Goal: Information Seeking & Learning: Learn about a topic

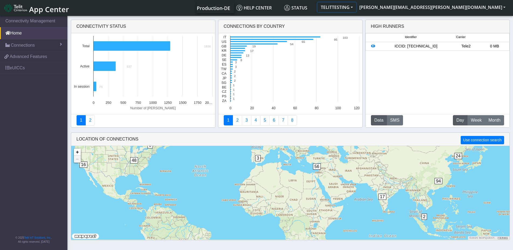
click at [356, 11] on button "TELITTESTING" at bounding box center [337, 7] width 39 height 10
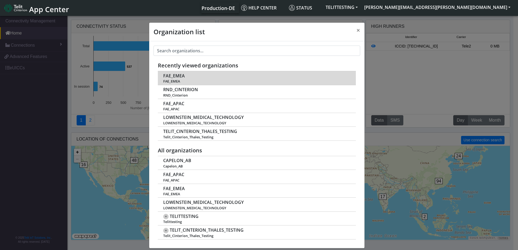
click at [190, 79] on td "FAE_EMEA FAE_EMEA" at bounding box center [257, 78] width 198 height 14
click at [177, 79] on td "FAE_EMEA FAE_EMEA" at bounding box center [257, 78] width 198 height 14
click at [173, 76] on span "FAE_EMEA" at bounding box center [174, 75] width 22 height 5
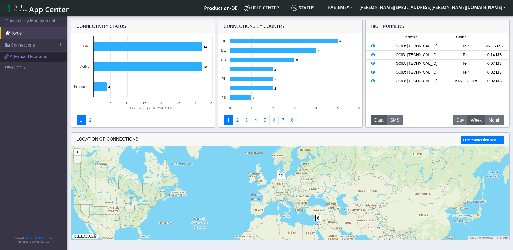
click at [35, 58] on span "Advanced Features" at bounding box center [29, 56] width 38 height 6
click at [29, 43] on span "Connections" at bounding box center [23, 45] width 24 height 6
click at [29, 56] on link "List" at bounding box center [33, 56] width 67 height 11
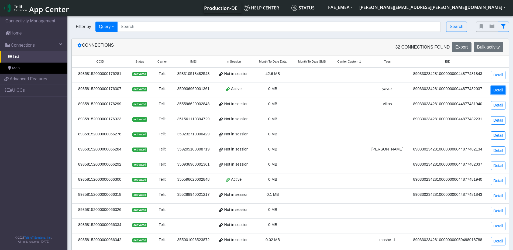
click at [496, 89] on link "Detail" at bounding box center [498, 90] width 15 height 8
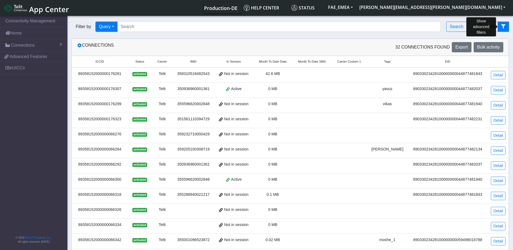
click at [501, 29] on button "fitlers menu" at bounding box center [503, 27] width 11 height 10
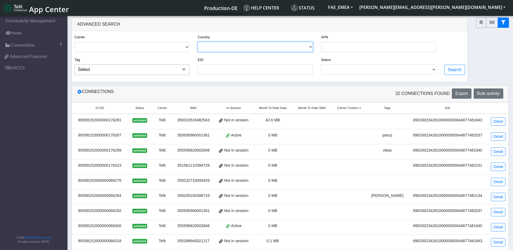
click at [198, 42] on select "[GEOGRAPHIC_DATA] [GEOGRAPHIC_DATA] [GEOGRAPHIC_DATA] [GEOGRAPHIC_DATA] [GEOGRA…" at bounding box center [255, 47] width 115 height 10
click option "[GEOGRAPHIC_DATA]" at bounding box center [0, 0] width 0 height 0
drag, startPoint x: 446, startPoint y: 73, endPoint x: 449, endPoint y: 72, distance: 3.6
click at [446, 73] on div "Search" at bounding box center [455, 57] width 29 height 46
click at [450, 73] on button "Search" at bounding box center [455, 70] width 21 height 10
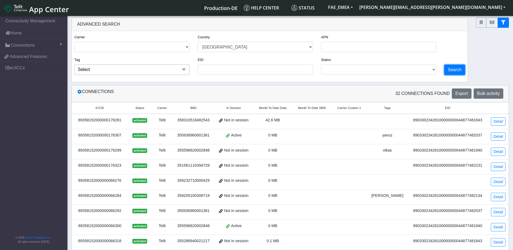
select select "de"
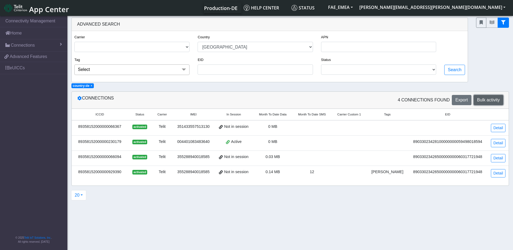
click at [487, 101] on span "Bulk activity" at bounding box center [489, 100] width 23 height 5
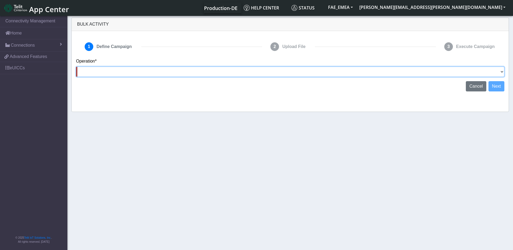
click at [76, 67] on select "Activate [PERSON_NAME] Deactivate [PERSON_NAME] Add Tags Remove Tags Advanced" at bounding box center [290, 72] width 429 height 10
select select "Advanced"
click option "Advanced" at bounding box center [0, 0] width 0 height 0
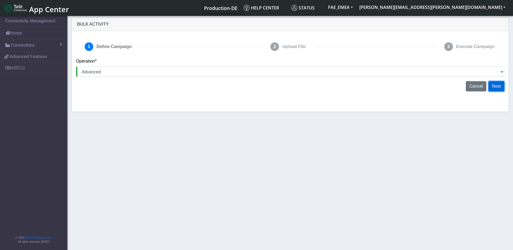
click at [498, 88] on button "Next" at bounding box center [497, 86] width 16 height 10
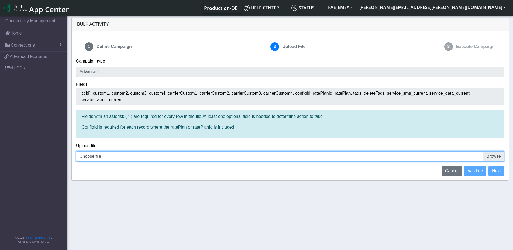
click at [110, 157] on input "Choose file" at bounding box center [290, 156] width 429 height 10
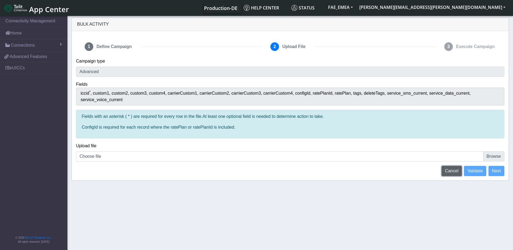
click at [455, 174] on button "Cancel" at bounding box center [452, 171] width 21 height 10
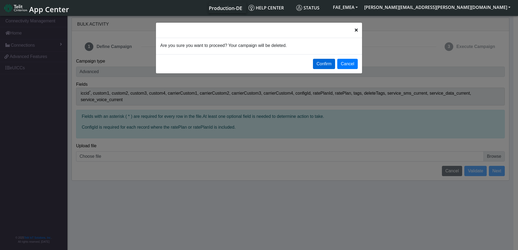
click at [328, 66] on button "Confirm" at bounding box center [324, 64] width 22 height 10
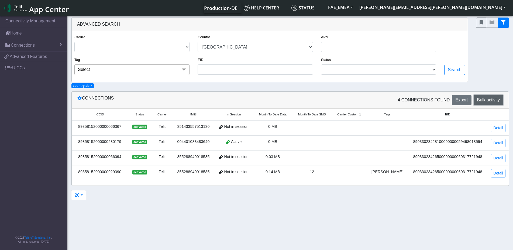
click at [478, 101] on span "Bulk activity" at bounding box center [489, 100] width 23 height 5
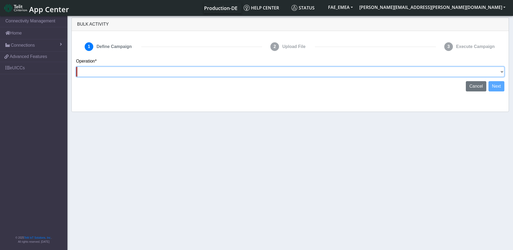
click at [76, 67] on select "Activate [PERSON_NAME] Deactivate [PERSON_NAME] Add Tags Remove Tags Advanced" at bounding box center [290, 72] width 429 height 10
select select "Add Tags"
click option "Add Tags" at bounding box center [0, 0] width 0 height 0
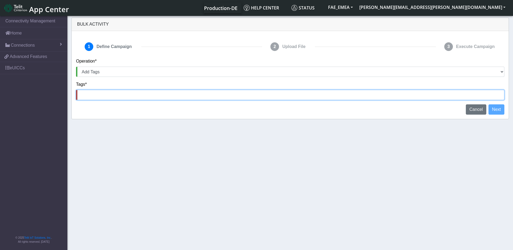
click at [100, 97] on input at bounding box center [290, 95] width 429 height 10
type input "Test"
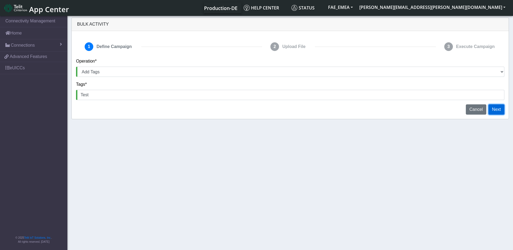
click at [498, 111] on button "Next" at bounding box center [497, 109] width 16 height 10
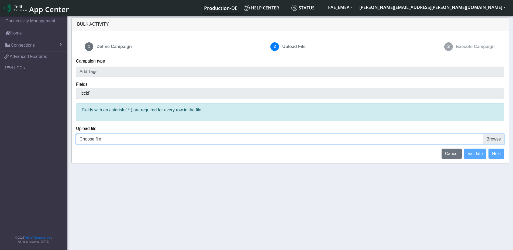
click at [149, 139] on input "Choose file" at bounding box center [290, 139] width 429 height 10
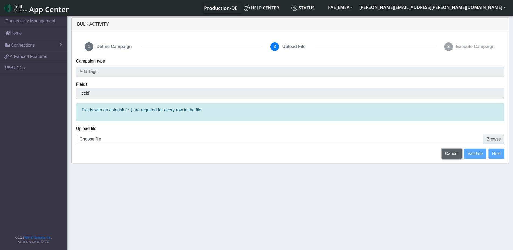
click at [460, 156] on button "Cancel" at bounding box center [452, 154] width 21 height 10
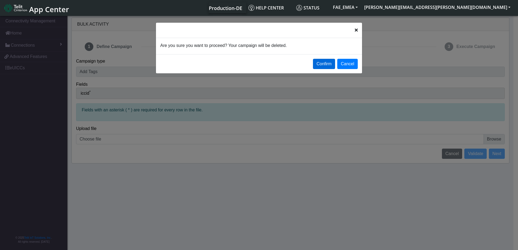
click at [328, 67] on button "Confirm" at bounding box center [324, 64] width 22 height 10
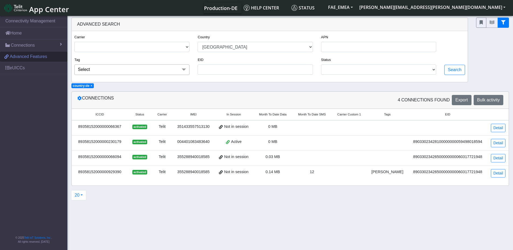
click at [18, 59] on span "Advanced Features" at bounding box center [29, 56] width 38 height 6
click at [20, 67] on link "eUICCs" at bounding box center [33, 68] width 67 height 12
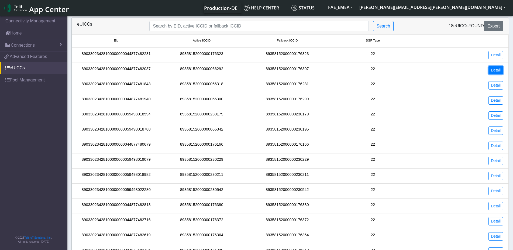
click at [500, 74] on link "Detail" at bounding box center [496, 70] width 15 height 8
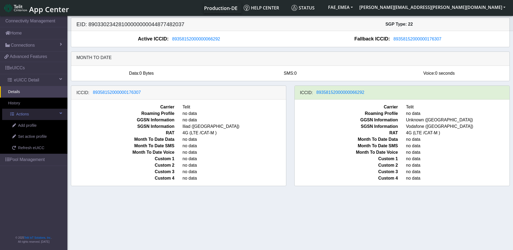
click at [27, 115] on span "Actions" at bounding box center [22, 114] width 13 height 6
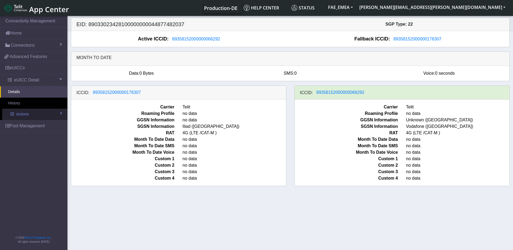
click at [27, 115] on span "Actions" at bounding box center [22, 114] width 13 height 6
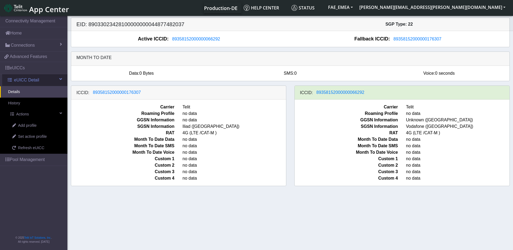
click at [21, 78] on span "eUICC Detail" at bounding box center [26, 80] width 25 height 6
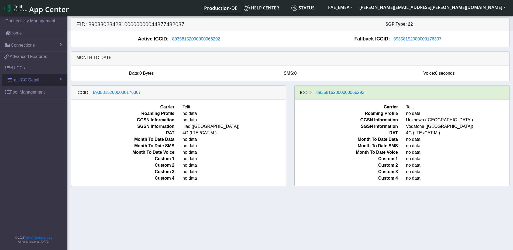
click at [21, 78] on span "eUICC Detail" at bounding box center [26, 80] width 25 height 6
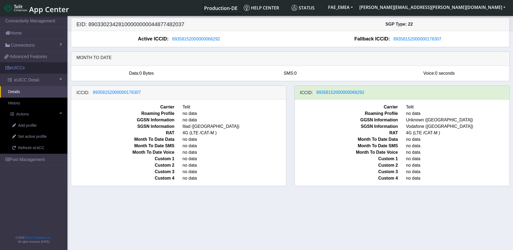
click at [21, 67] on link "eUICCs" at bounding box center [33, 68] width 67 height 12
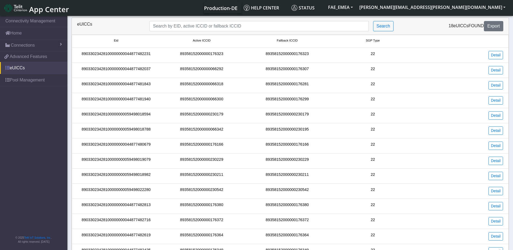
click at [21, 67] on link "eUICCs" at bounding box center [33, 68] width 67 height 12
click at [22, 47] on span "Connections" at bounding box center [23, 45] width 24 height 6
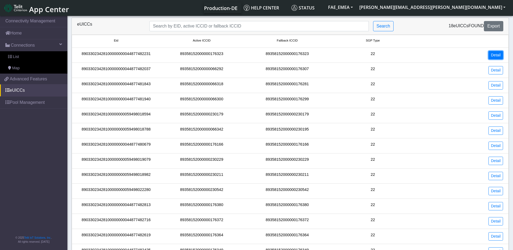
click at [492, 56] on link "Detail" at bounding box center [496, 55] width 15 height 8
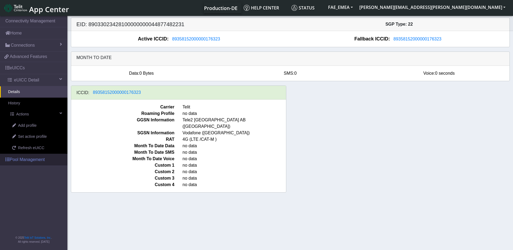
click at [33, 162] on link "Pool Management" at bounding box center [33, 160] width 67 height 12
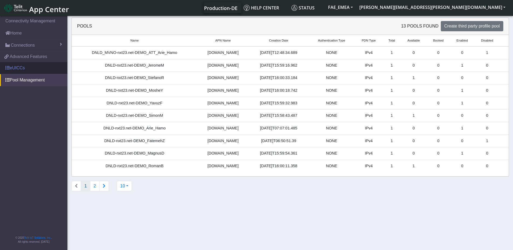
click at [20, 71] on link "eUICCs" at bounding box center [33, 68] width 67 height 12
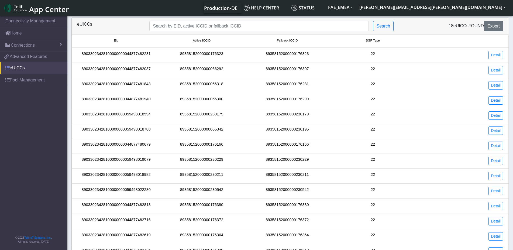
click at [19, 70] on link "eUICCs" at bounding box center [33, 68] width 67 height 12
click at [18, 69] on link "eUICCs" at bounding box center [33, 68] width 67 height 12
click at [16, 59] on span "Advanced Features" at bounding box center [29, 56] width 38 height 6
click at [25, 66] on link "eUICCs" at bounding box center [33, 68] width 67 height 12
click at [25, 47] on span "Connections" at bounding box center [23, 45] width 24 height 6
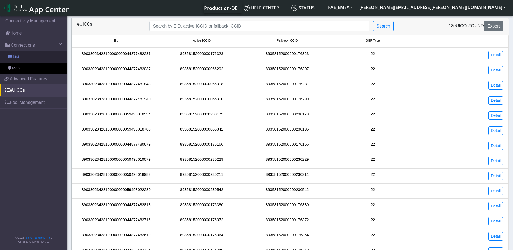
click at [19, 56] on link "List" at bounding box center [33, 56] width 67 height 11
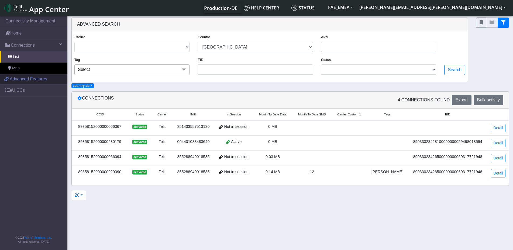
click at [28, 77] on span "Advanced Features" at bounding box center [29, 79] width 38 height 6
click at [23, 92] on link "eUICCs" at bounding box center [33, 90] width 67 height 12
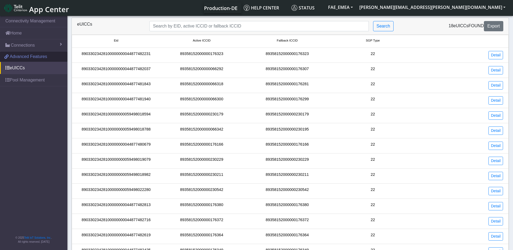
click at [31, 61] on link "Advanced Features" at bounding box center [33, 57] width 67 height 10
